Goal: Task Accomplishment & Management: Manage account settings

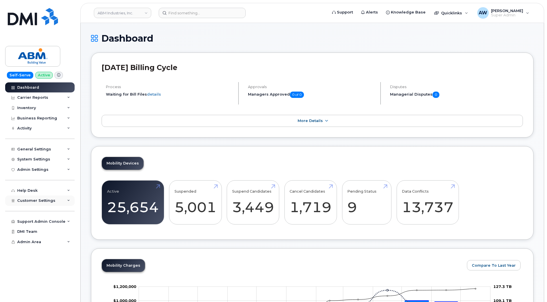
click at [35, 202] on span "Customer Settings" at bounding box center [36, 200] width 38 height 4
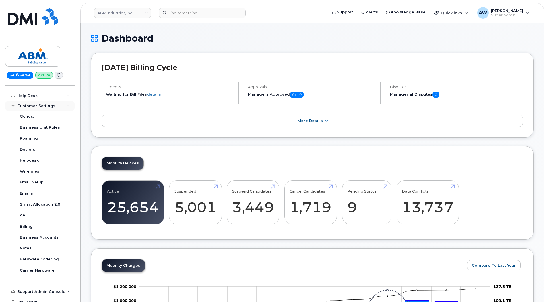
scroll to position [110, 0]
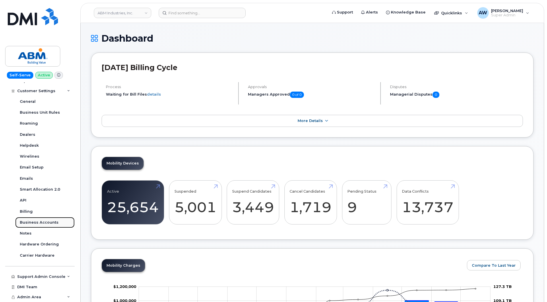
click at [43, 221] on div "Business Accounts" at bounding box center [39, 222] width 39 height 5
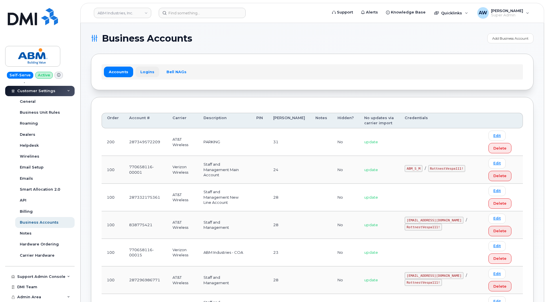
click at [152, 73] on link "Logins" at bounding box center [147, 72] width 24 height 10
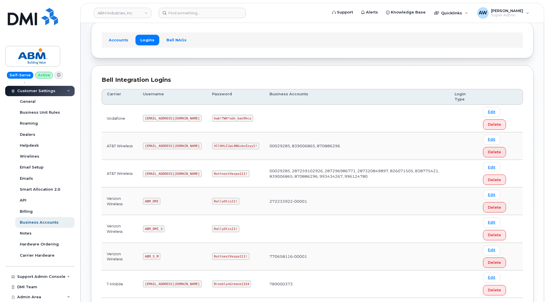
scroll to position [77, 0]
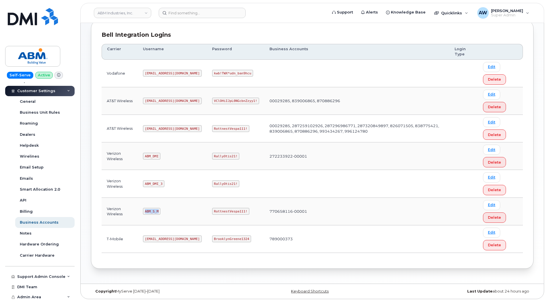
drag, startPoint x: 145, startPoint y: 211, endPoint x: 166, endPoint y: 211, distance: 20.1
click at [166, 211] on td "ABM_S_M" at bounding box center [172, 212] width 69 height 28
copy code "ABM_S_M"
drag, startPoint x: 193, startPoint y: 212, endPoint x: 229, endPoint y: 212, distance: 35.9
click at [229, 212] on td "RottnestVespa111!" at bounding box center [235, 212] width 57 height 28
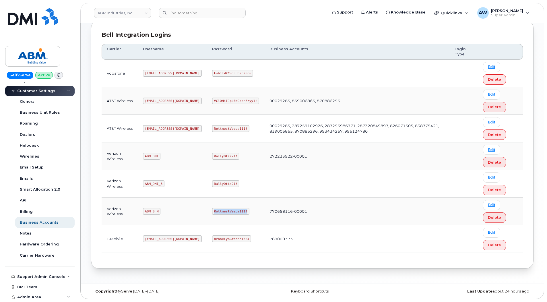
copy code "RottnestVespa111!"
click at [496, 233] on link "Edit" at bounding box center [491, 232] width 17 height 10
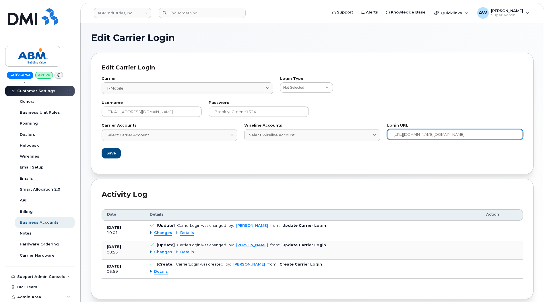
click at [462, 137] on input "[URL][DOMAIN_NAME][DOMAIN_NAME]" at bounding box center [455, 134] width 136 height 10
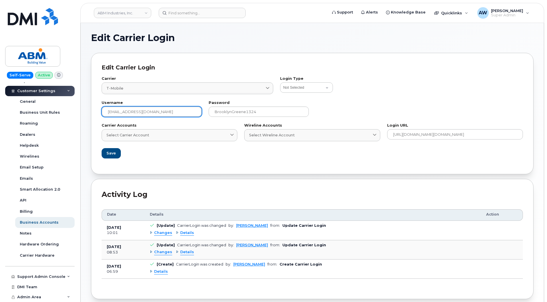
click at [150, 112] on input "[EMAIL_ADDRESS][DOMAIN_NAME]" at bounding box center [152, 111] width 100 height 10
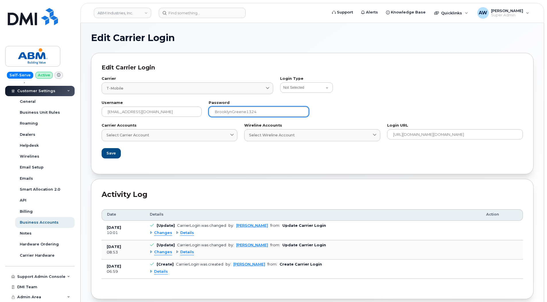
click at [282, 115] on input "BrooklynGreene1324" at bounding box center [259, 111] width 100 height 10
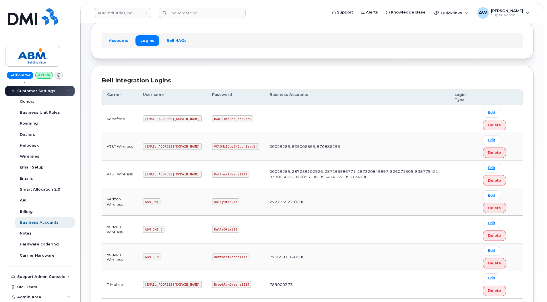
scroll to position [77, 0]
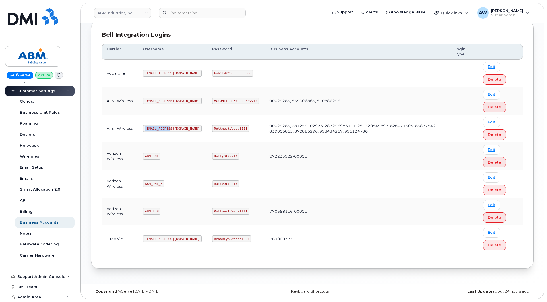
drag, startPoint x: 146, startPoint y: 128, endPoint x: 168, endPoint y: 129, distance: 22.1
click at [168, 129] on code "[EMAIL_ADDRESS][DOMAIN_NAME]" at bounding box center [172, 128] width 59 height 7
copy code "[EMAIL_ADDRESS][DOMAIN_NAME]"
drag, startPoint x: 194, startPoint y: 128, endPoint x: 228, endPoint y: 127, distance: 34.1
click at [228, 127] on td "RottnestVespa111!" at bounding box center [235, 129] width 57 height 28
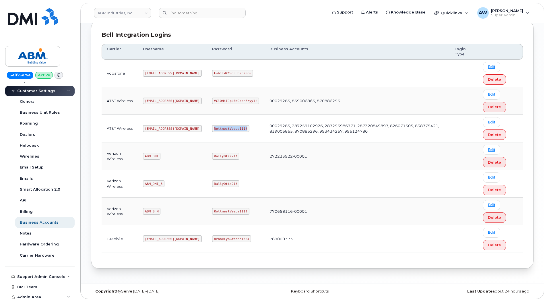
copy code "RottnestVespa111!"
